Goal: Task Accomplishment & Management: Use online tool/utility

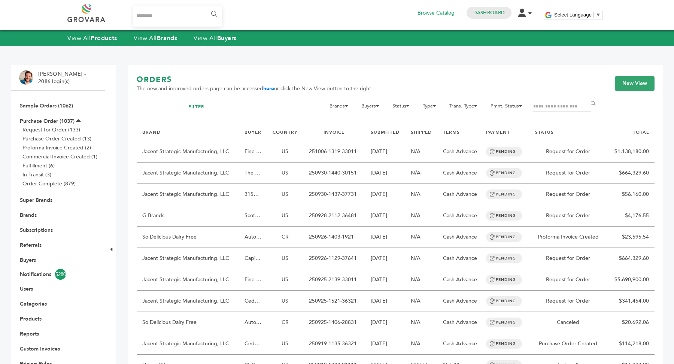
scroll to position [1, 0]
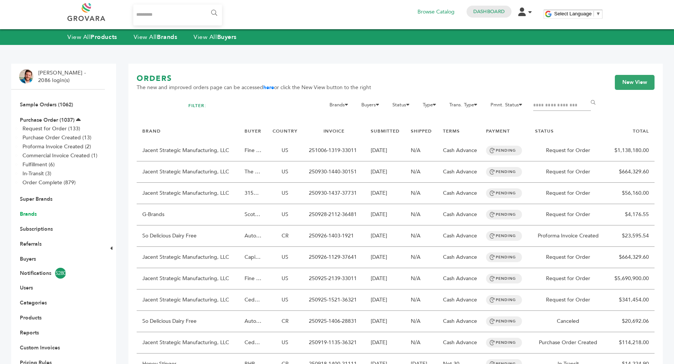
click at [25, 213] on link "Brands" at bounding box center [28, 213] width 17 height 7
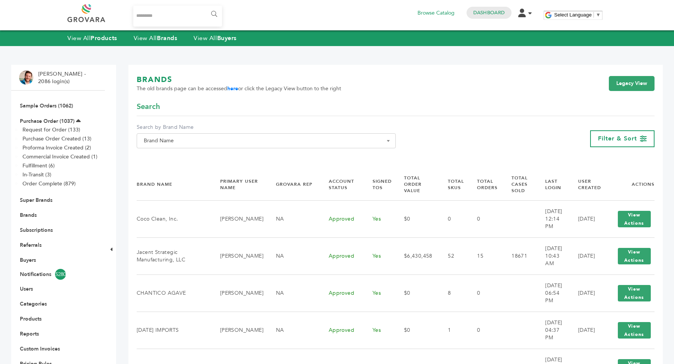
click at [259, 161] on span at bounding box center [266, 154] width 258 height 12
click at [255, 156] on input "Search" at bounding box center [266, 154] width 255 height 9
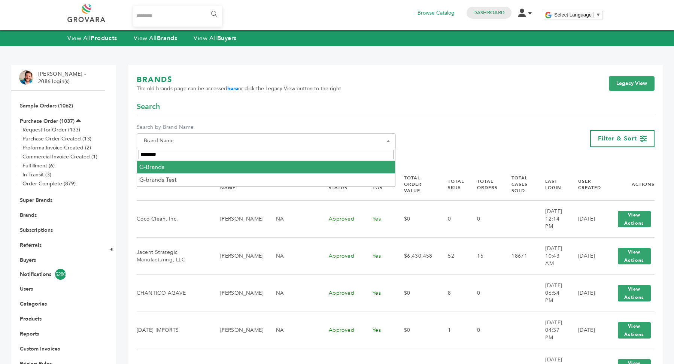
type input "********"
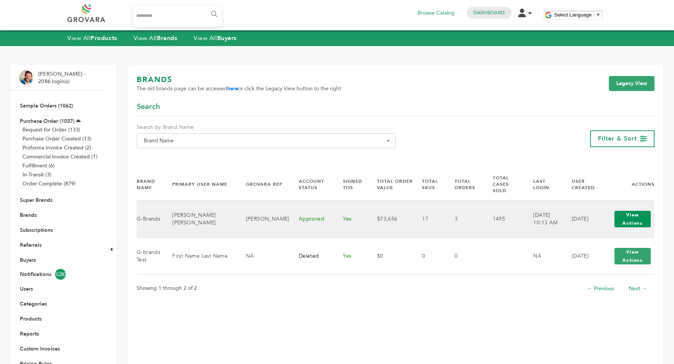
click at [629, 211] on button "View Actions" at bounding box center [632, 219] width 36 height 16
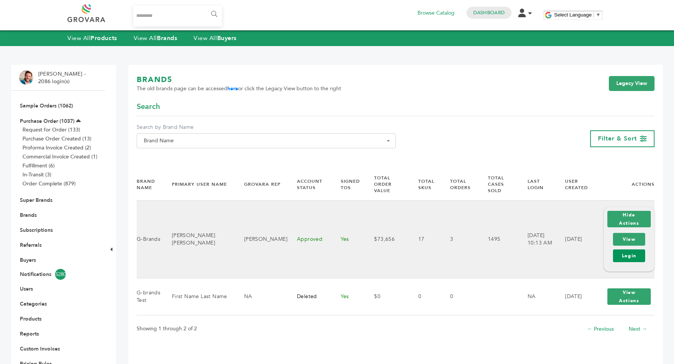
click at [636, 249] on link "Login" at bounding box center [629, 255] width 32 height 13
